Goal: Task Accomplishment & Management: Complete application form

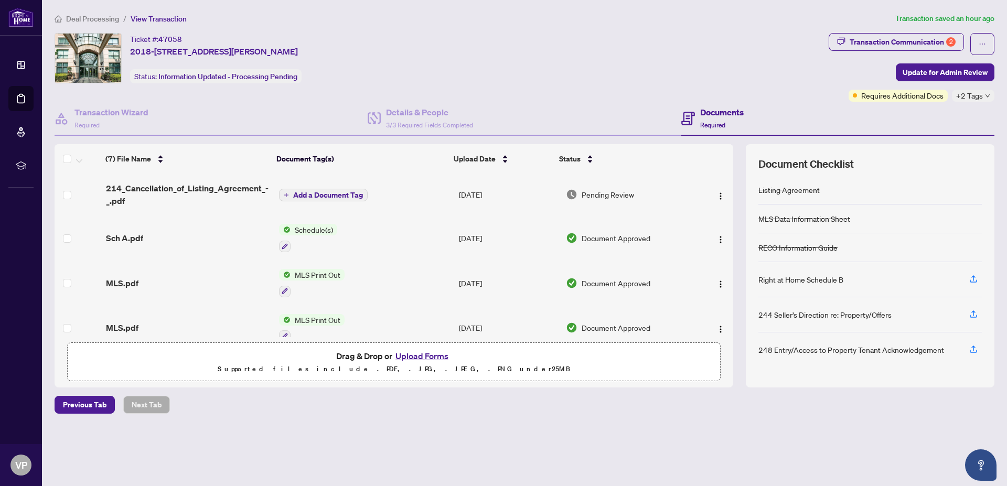
click at [241, 303] on td "MLS.pdf" at bounding box center [188, 283] width 173 height 45
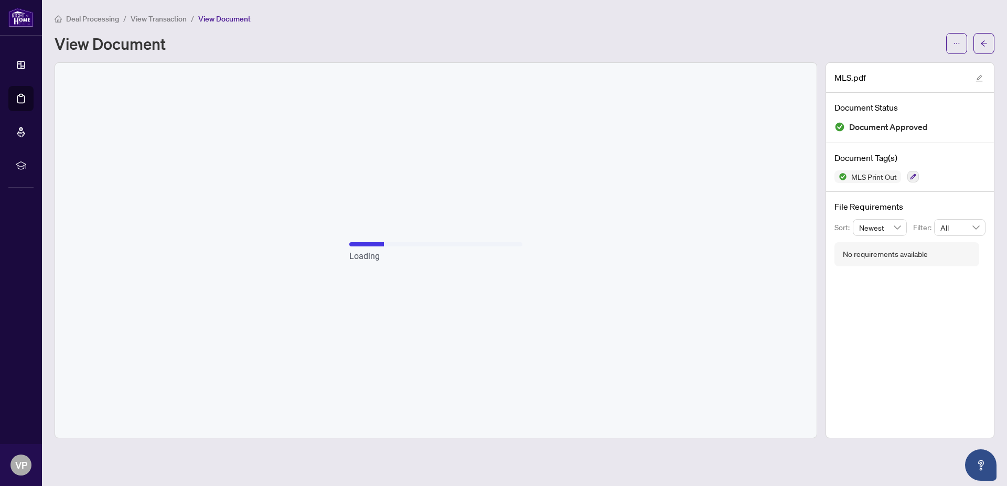
click at [242, 294] on div "Loading" at bounding box center [436, 250] width 762 height 375
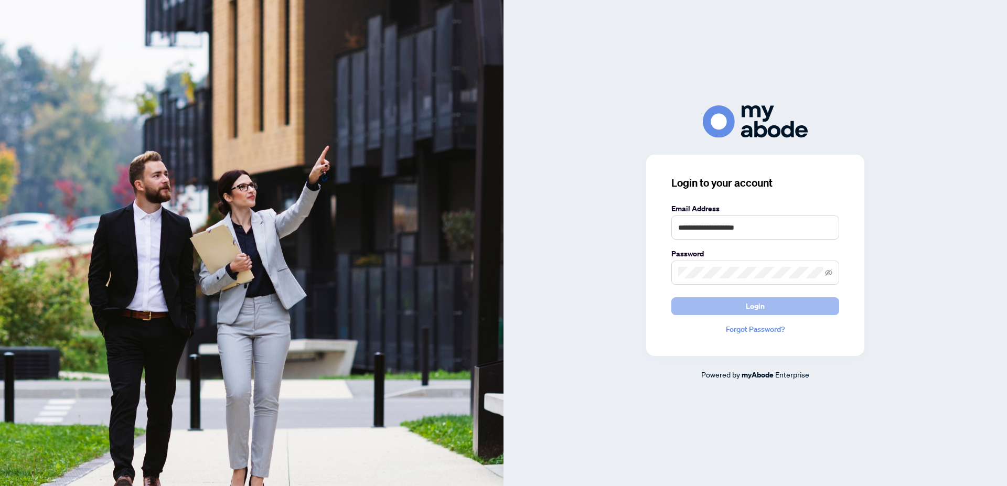
click at [751, 309] on span "Login" at bounding box center [755, 306] width 19 height 17
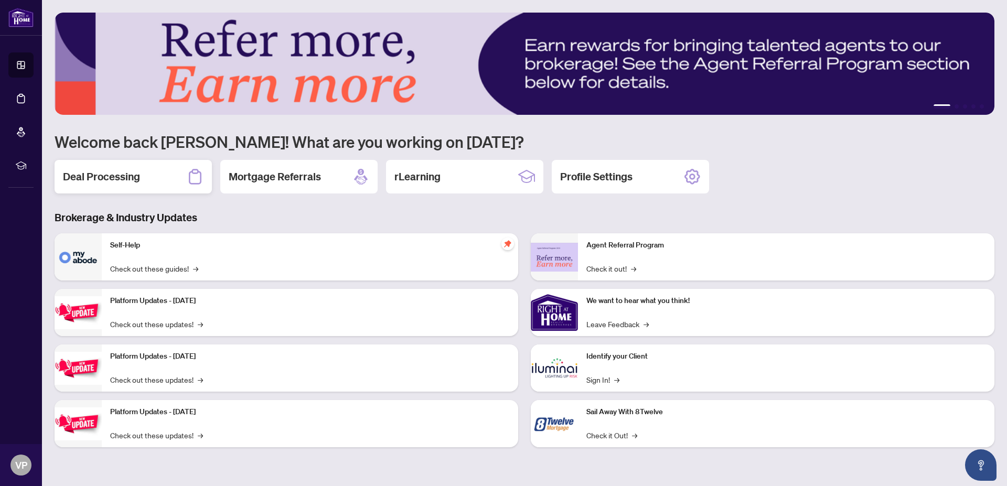
click at [110, 174] on h2 "Deal Processing" at bounding box center [101, 176] width 77 height 15
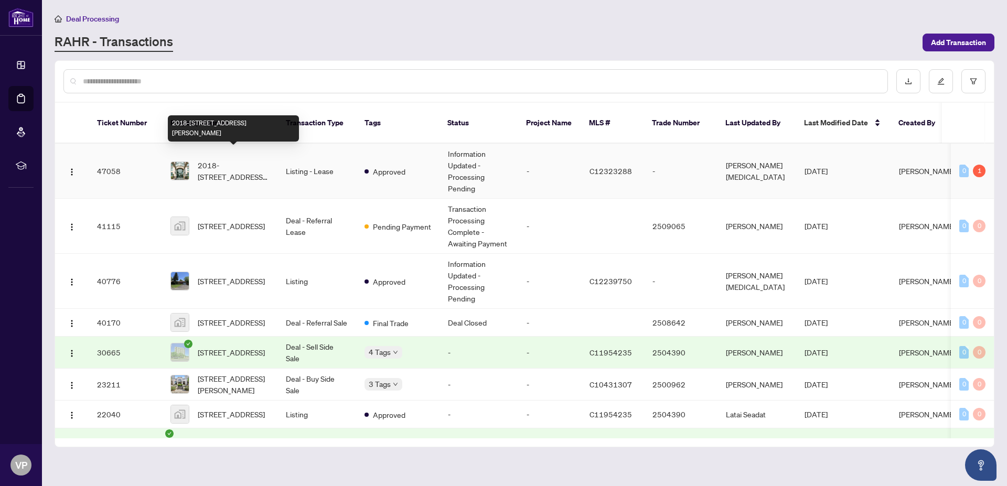
click at [234, 159] on span "2018-[STREET_ADDRESS][PERSON_NAME]" at bounding box center [233, 170] width 71 height 23
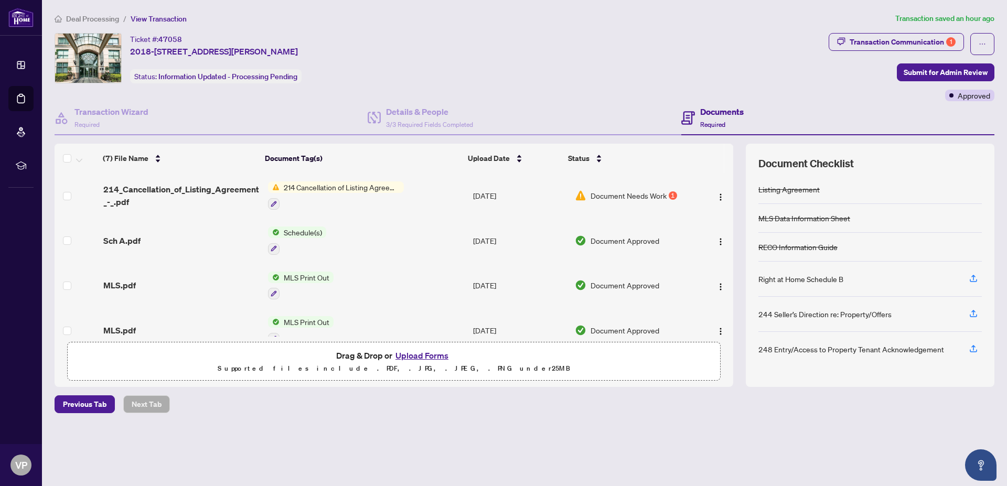
click at [423, 354] on button "Upload Forms" at bounding box center [421, 356] width 59 height 14
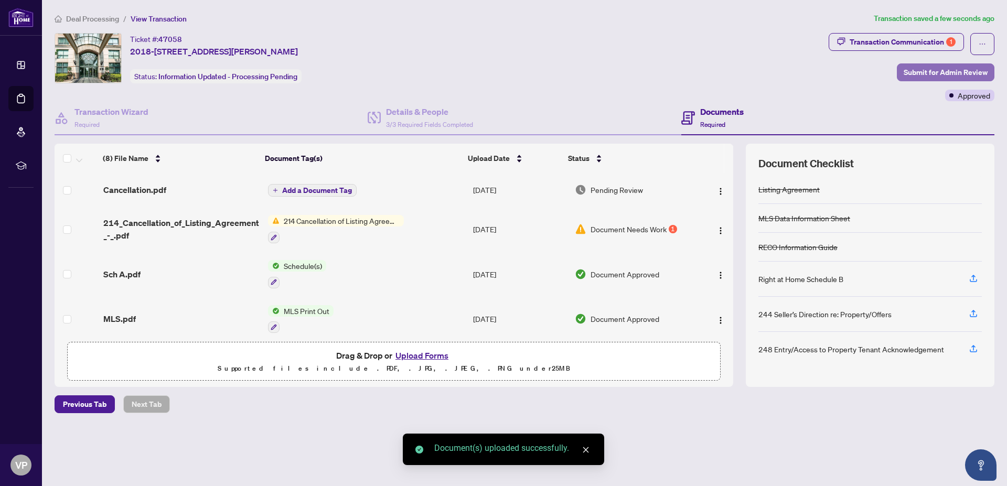
click at [938, 71] on span "Submit for Admin Review" at bounding box center [946, 72] width 84 height 17
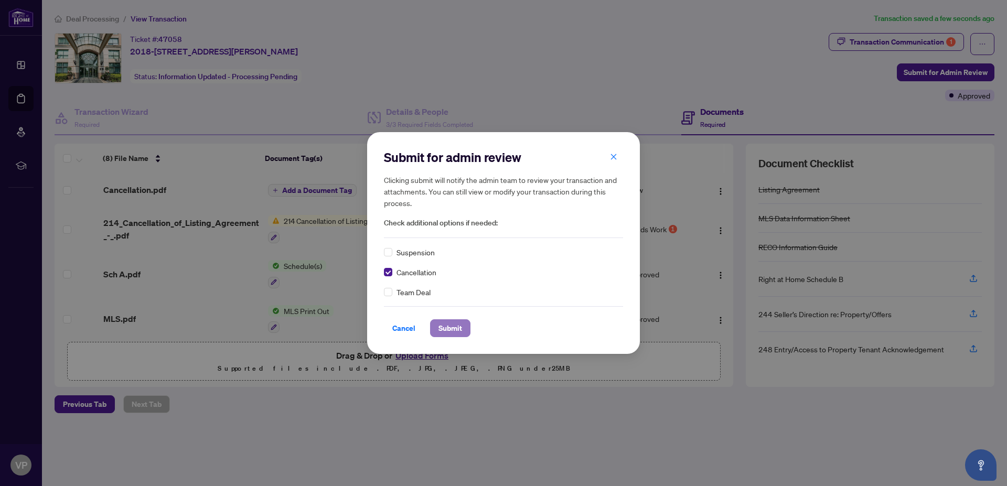
click at [445, 324] on span "Submit" at bounding box center [451, 328] width 24 height 17
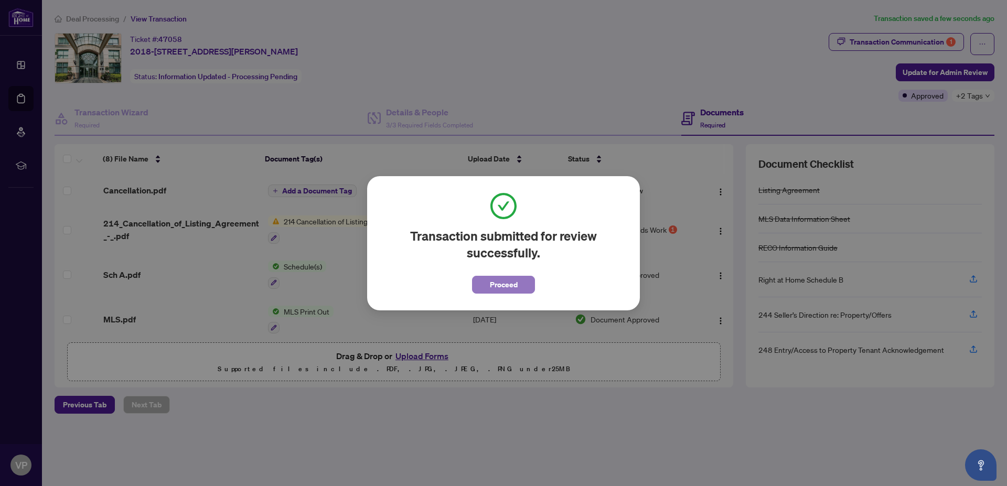
click at [504, 281] on span "Proceed" at bounding box center [504, 284] width 28 height 17
